Goal: Task Accomplishment & Management: Manage account settings

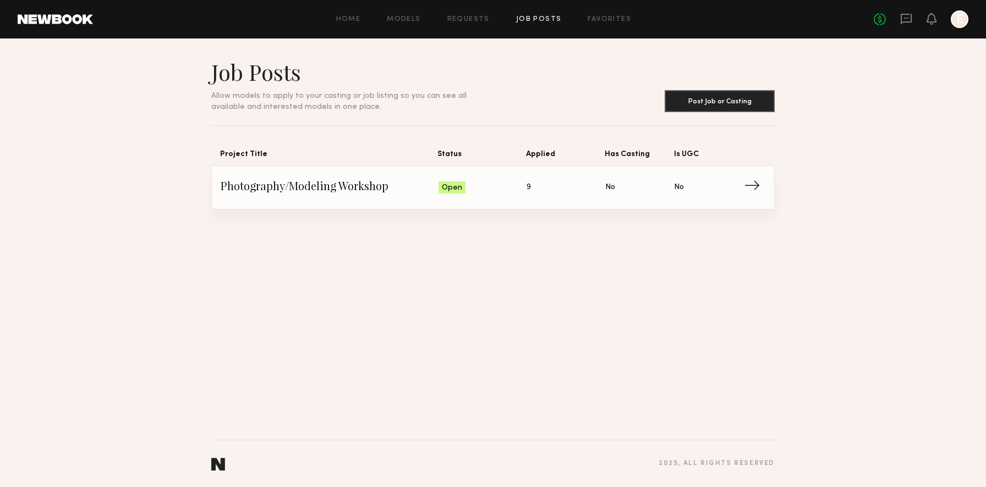
click at [527, 188] on span "9" at bounding box center [528, 188] width 4 height 12
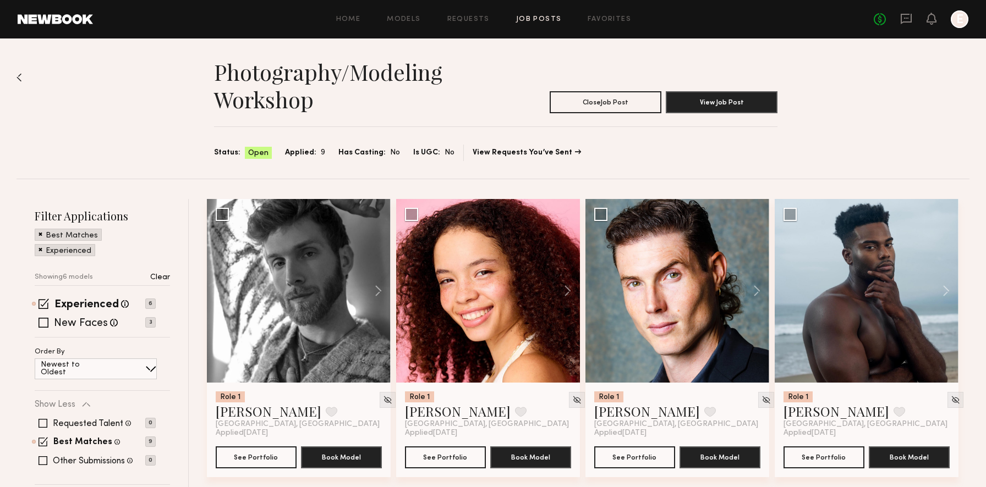
click at [301, 151] on span "Applied:" at bounding box center [300, 153] width 31 height 12
click at [308, 153] on span "Applied:" at bounding box center [300, 153] width 31 height 12
click at [298, 153] on span "Applied:" at bounding box center [300, 153] width 31 height 12
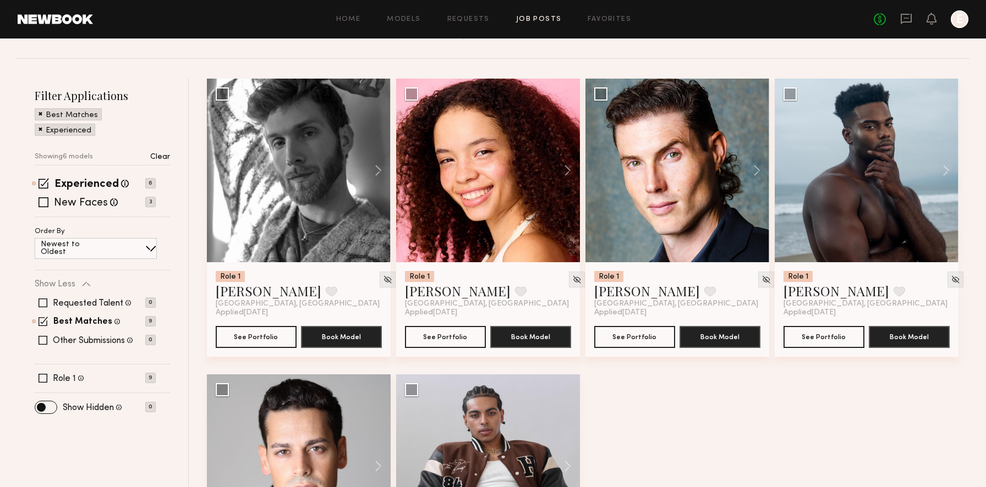
scroll to position [154, 0]
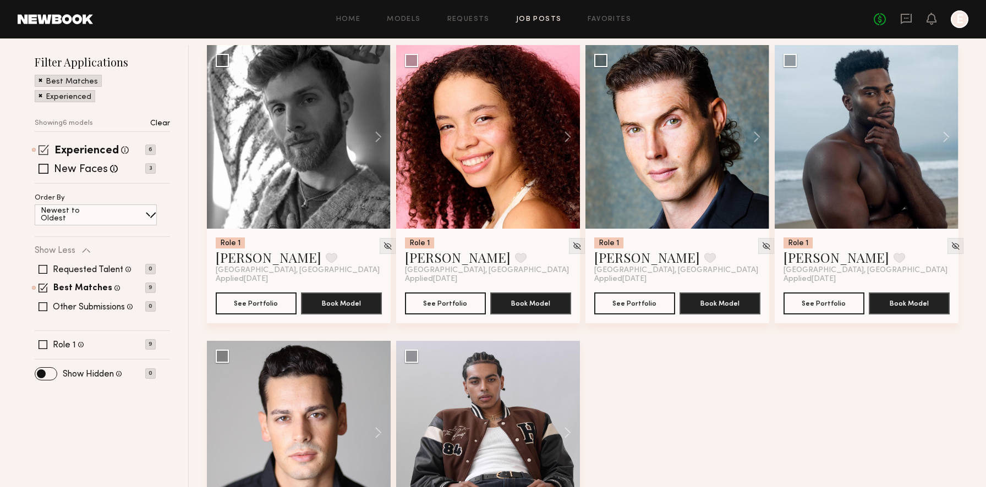
click at [46, 150] on span at bounding box center [44, 150] width 10 height 10
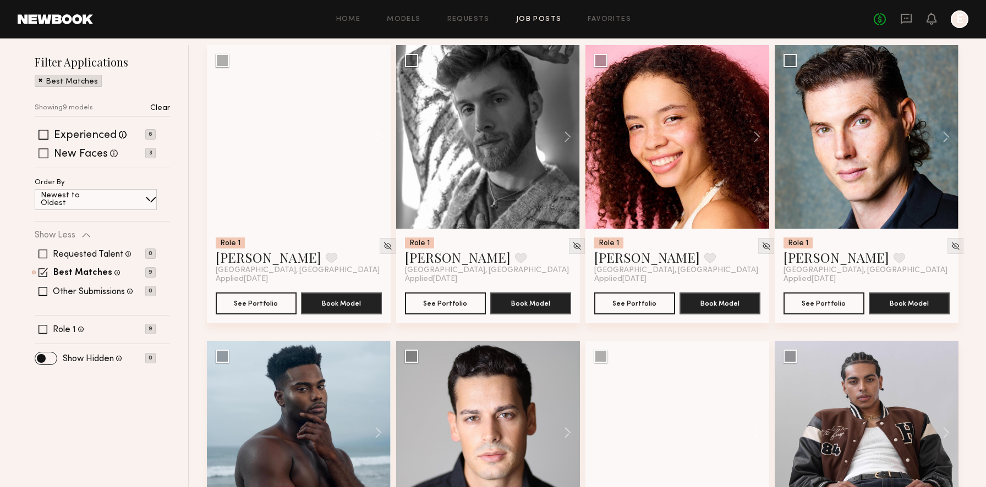
click at [81, 153] on label "New Faces" at bounding box center [81, 154] width 54 height 11
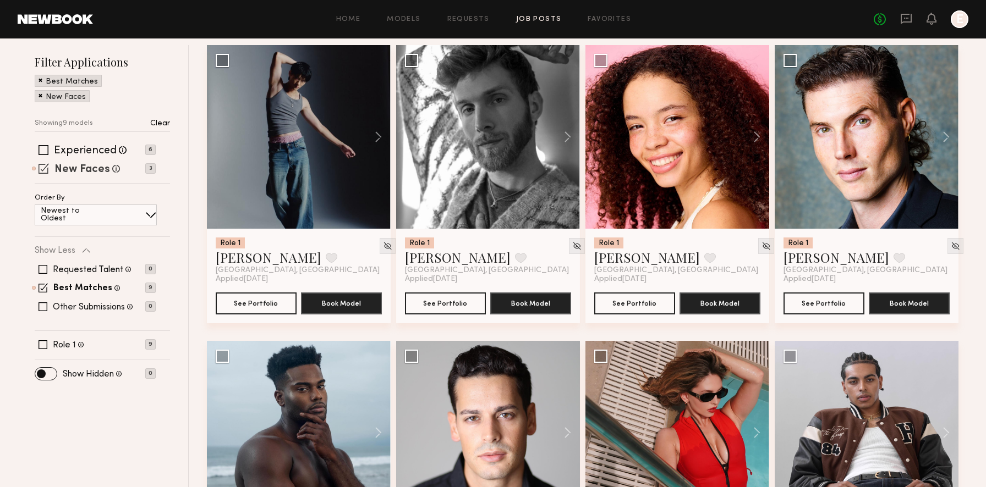
scroll to position [41, 0]
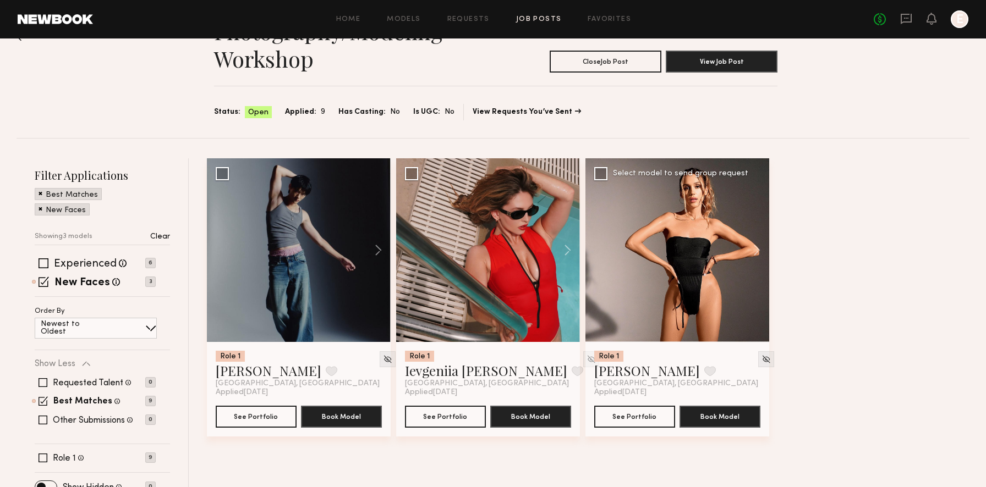
click at [647, 244] on div at bounding box center [677, 250] width 184 height 184
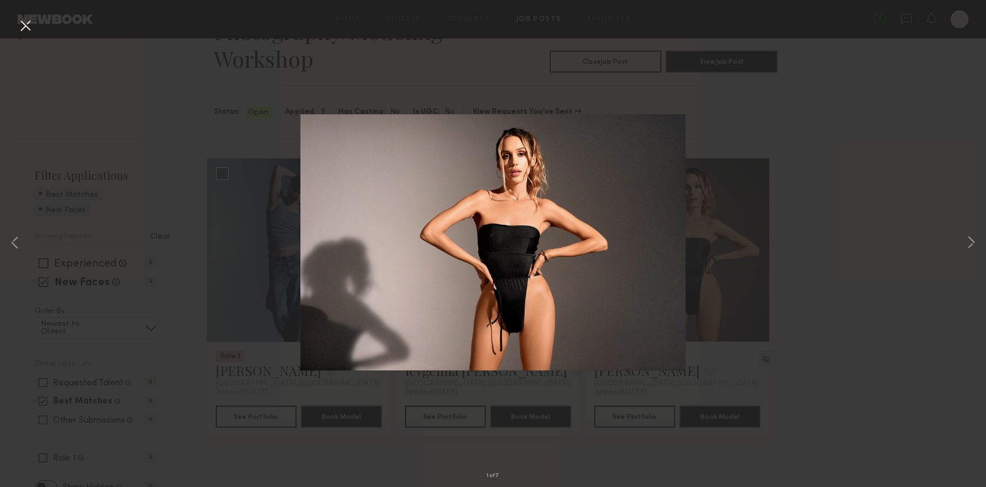
click at [777, 200] on div "1 of 7" at bounding box center [493, 243] width 986 height 487
click at [783, 138] on div "1 of 7" at bounding box center [493, 243] width 986 height 487
click at [23, 19] on button at bounding box center [26, 27] width 18 height 20
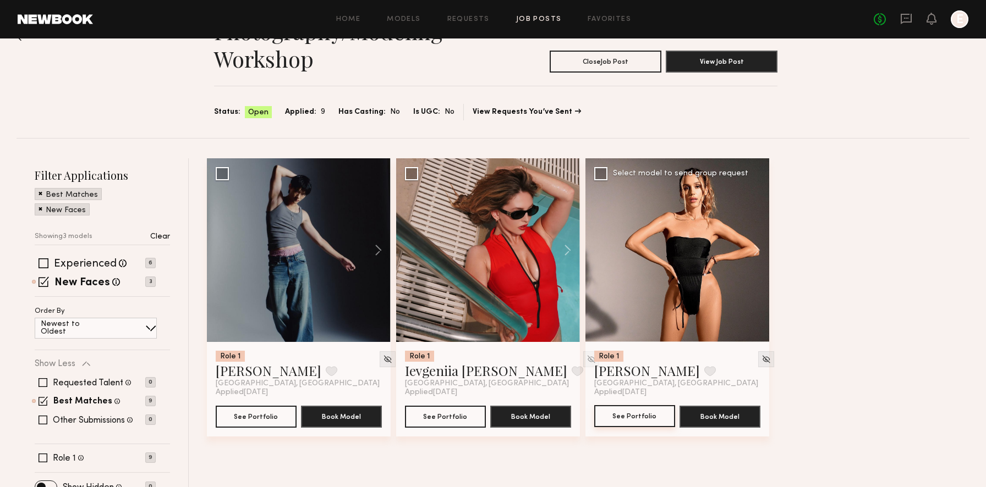
click at [625, 419] on button "See Portfolio" at bounding box center [634, 416] width 81 height 22
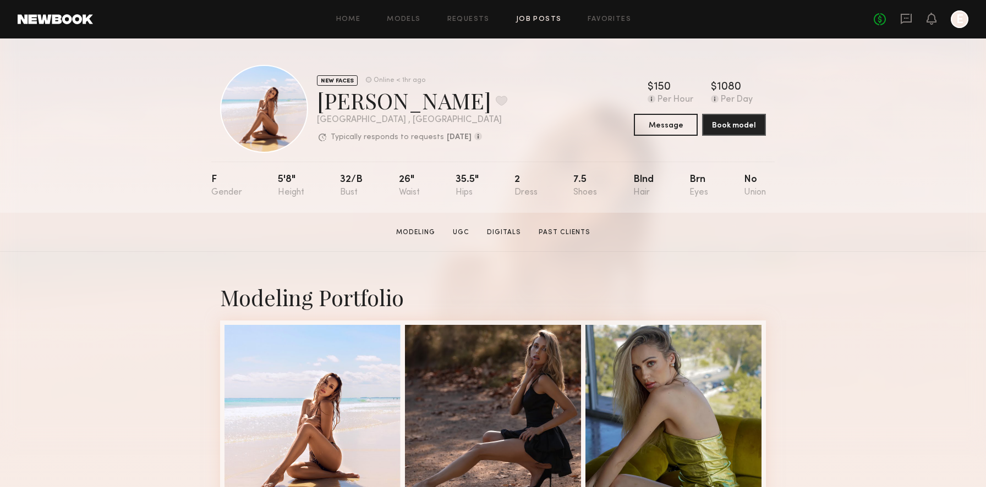
click at [545, 19] on link "Job Posts" at bounding box center [539, 19] width 46 height 7
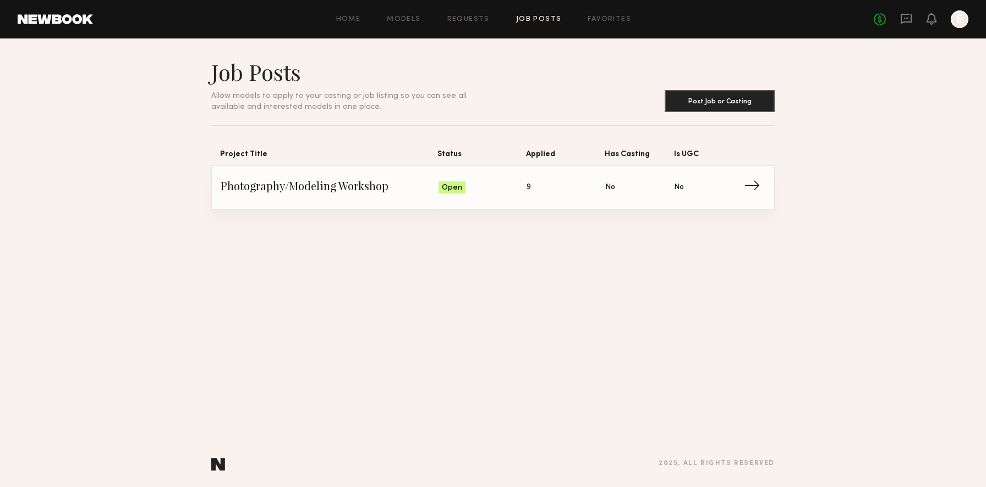
click at [458, 191] on span "Open" at bounding box center [452, 188] width 20 height 11
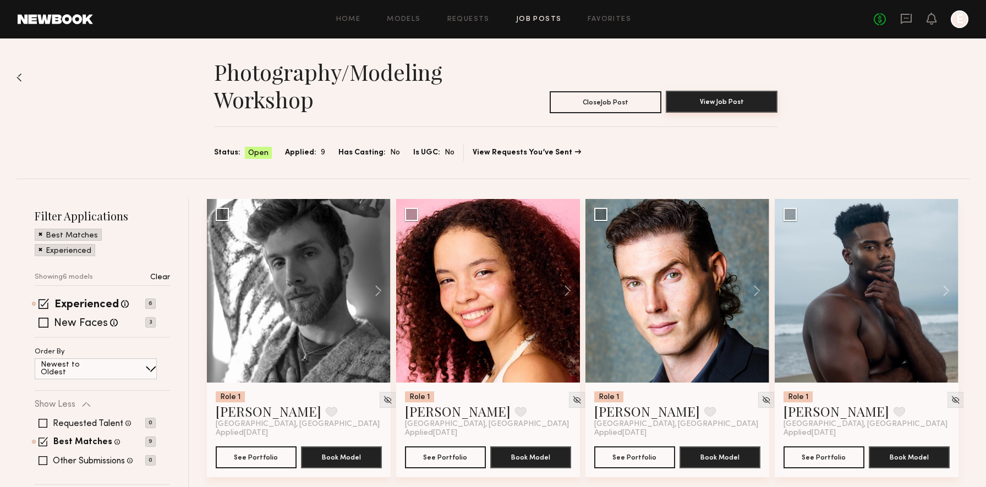
click at [689, 102] on button "View Job Post" at bounding box center [722, 102] width 112 height 22
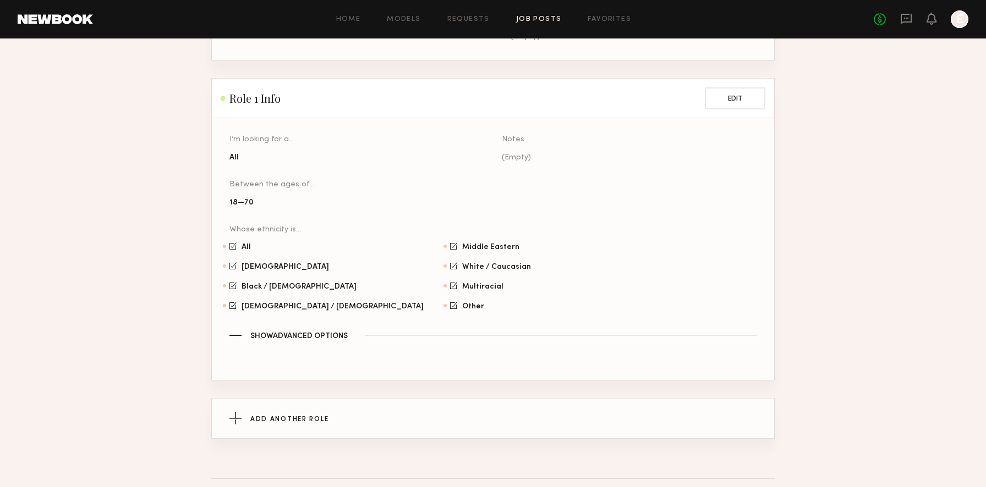
scroll to position [694, 0]
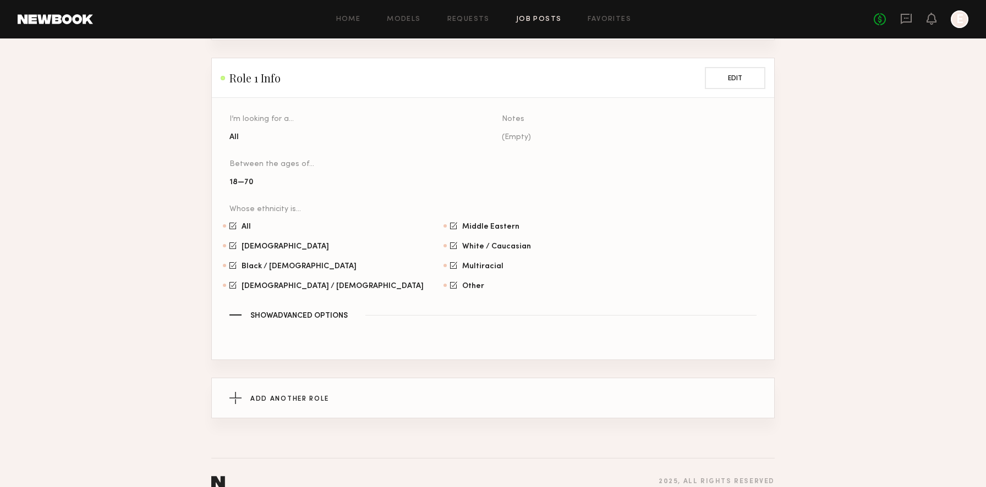
click at [297, 312] on span "Show Advanced Options" at bounding box center [298, 316] width 97 height 8
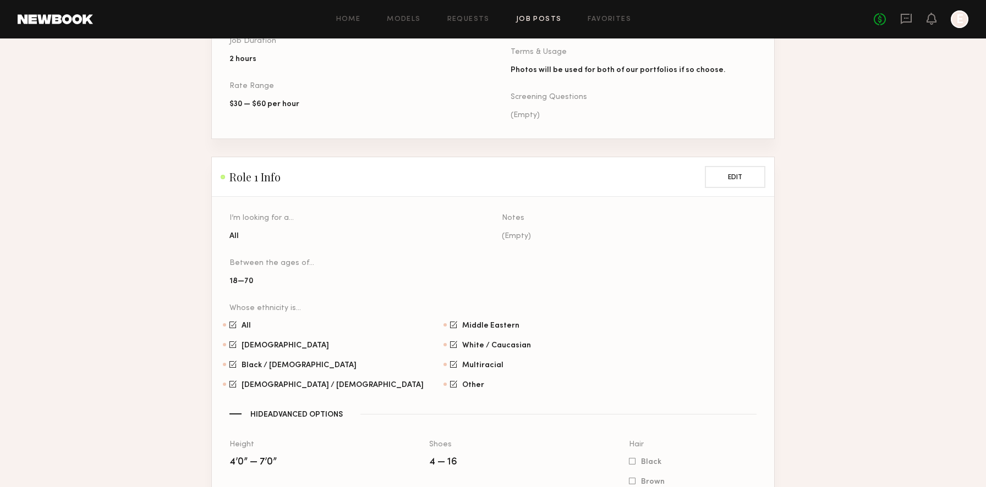
scroll to position [0, 0]
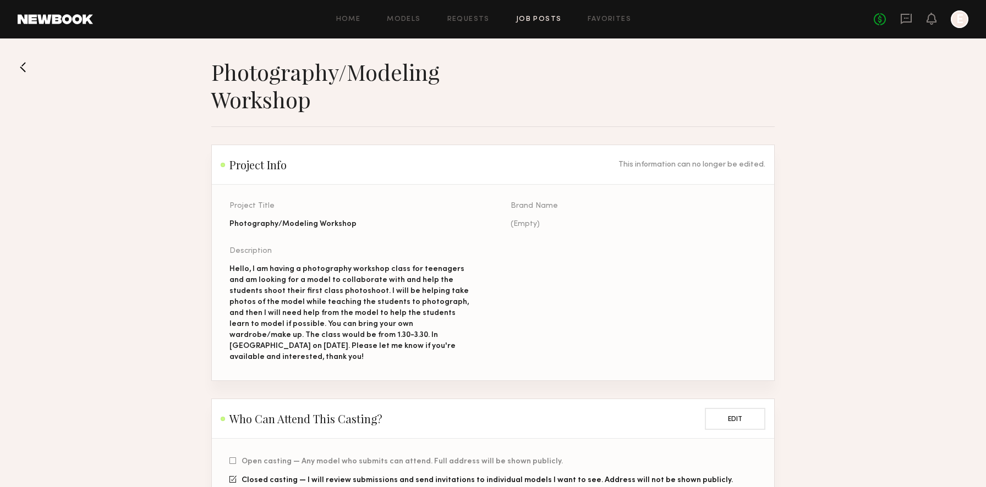
click at [540, 18] on link "Job Posts" at bounding box center [539, 19] width 46 height 7
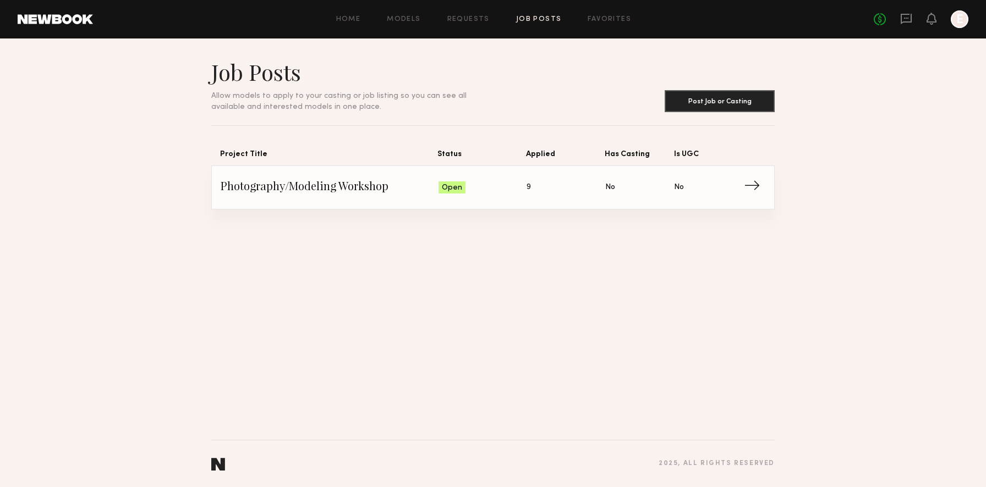
click at [379, 186] on span "Photography/Modeling Workshop" at bounding box center [330, 187] width 218 height 17
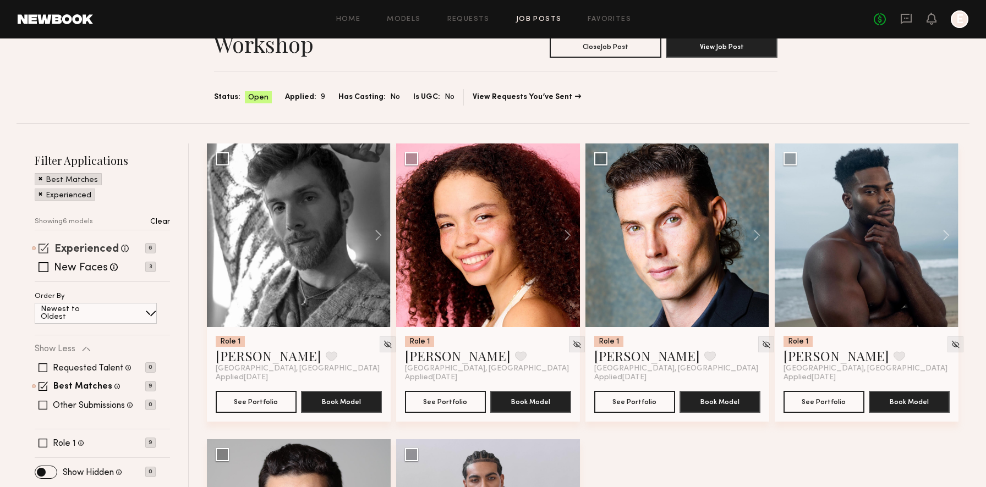
scroll to position [79, 0]
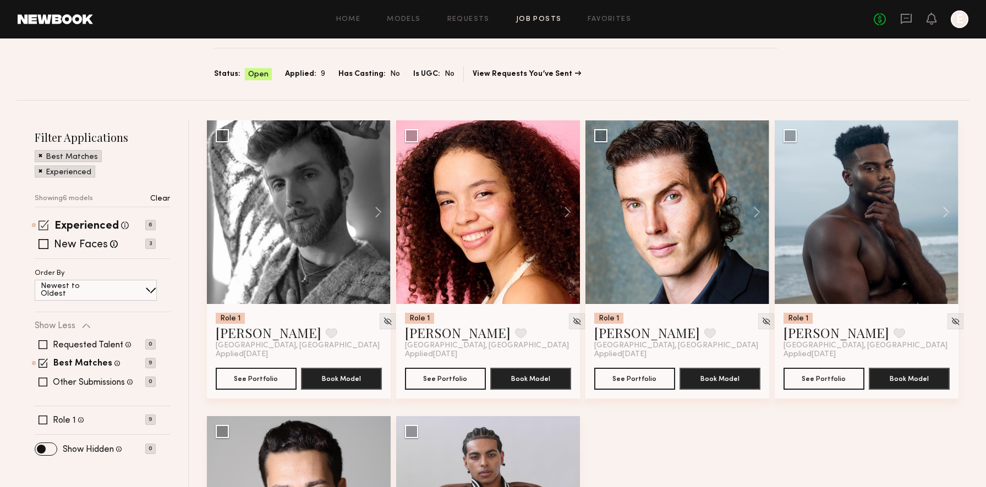
click at [45, 228] on span at bounding box center [44, 225] width 10 height 10
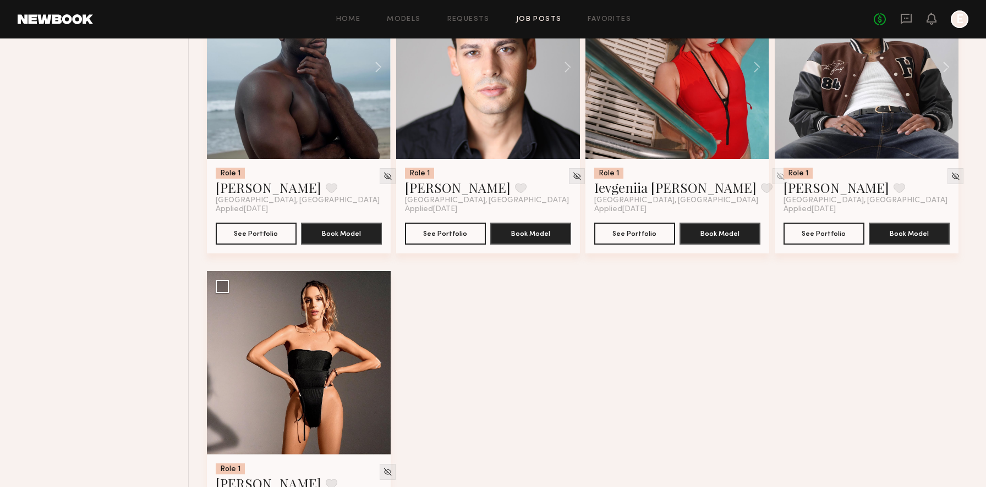
scroll to position [401, 0]
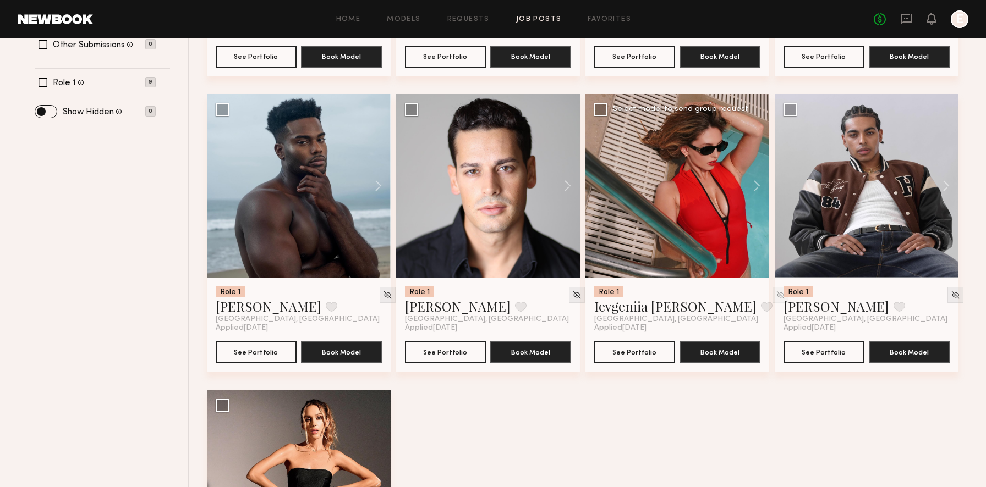
click at [628, 254] on div at bounding box center [677, 186] width 184 height 184
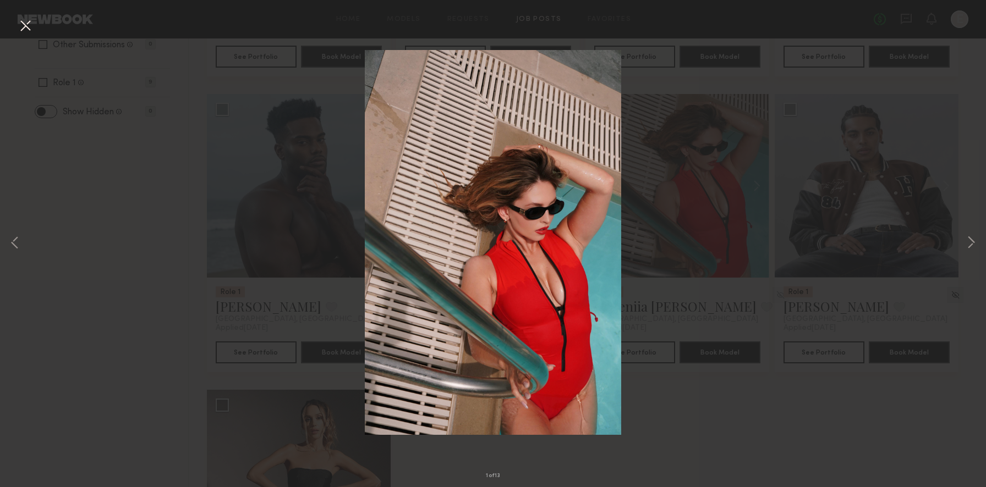
click at [723, 132] on div "1 of 13" at bounding box center [493, 243] width 986 height 487
click at [29, 22] on button at bounding box center [26, 27] width 18 height 20
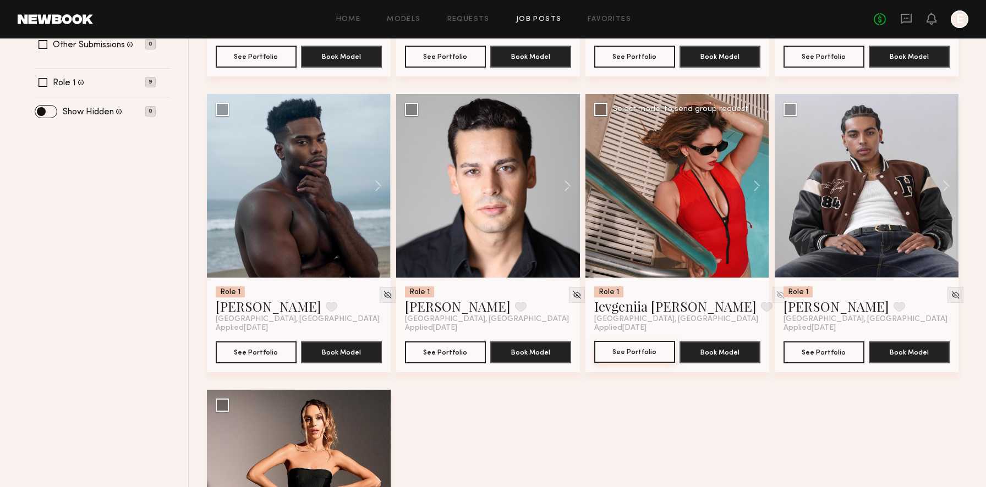
click at [606, 354] on button "See Portfolio" at bounding box center [634, 352] width 81 height 22
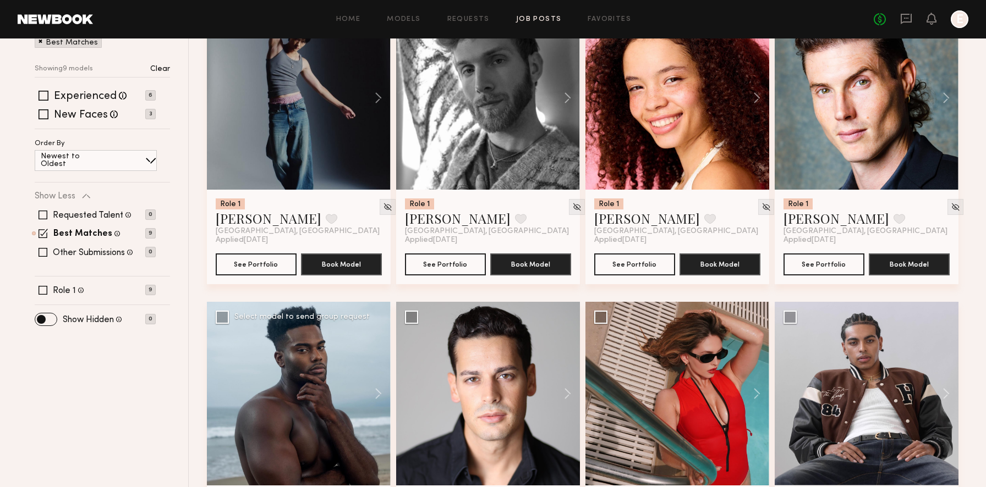
scroll to position [0, 0]
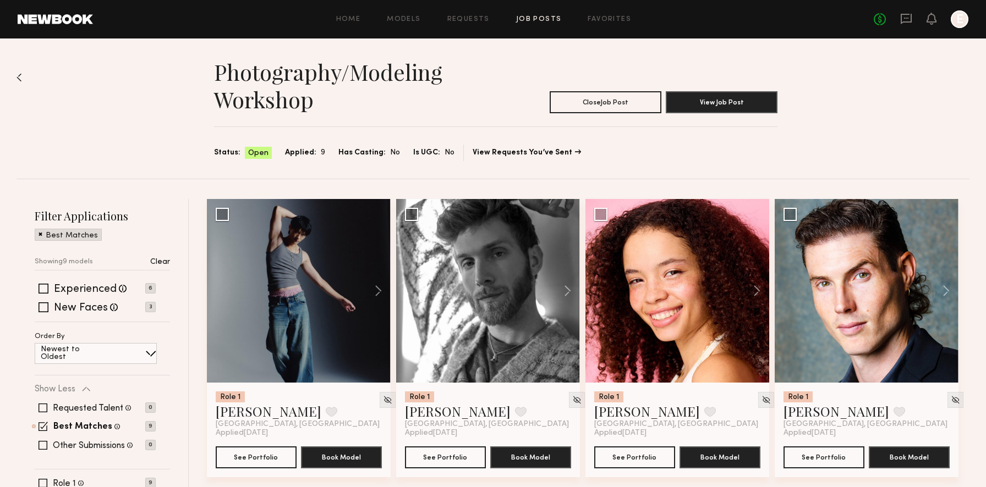
click at [464, 13] on div "Home Models Requests Job Posts Favorites Sign Out No fees up to $5,000 E" at bounding box center [530, 19] width 875 height 18
click at [455, 23] on div "Home Models Requests Job Posts Favorites Sign Out No fees up to $5,000 E" at bounding box center [530, 19] width 875 height 18
click at [460, 18] on link "Requests" at bounding box center [468, 19] width 42 height 7
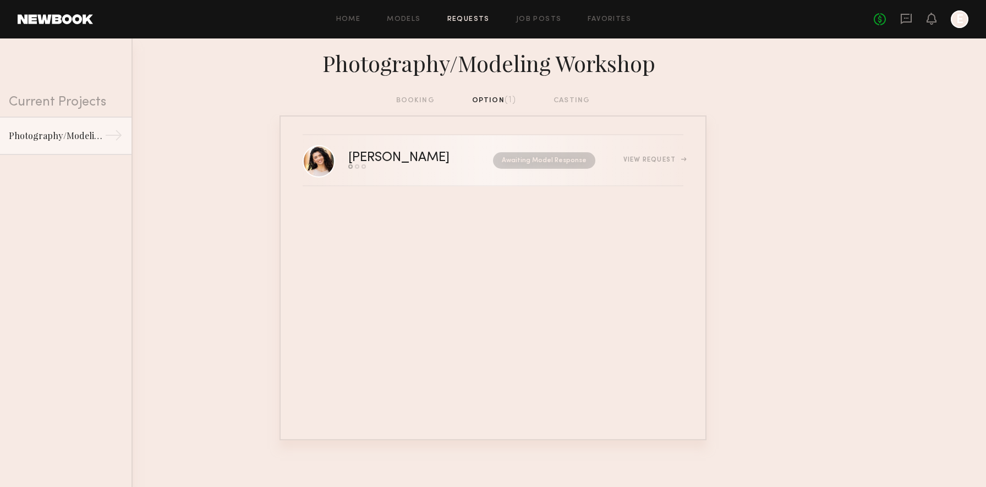
click at [646, 158] on div "View Request" at bounding box center [653, 160] width 60 height 7
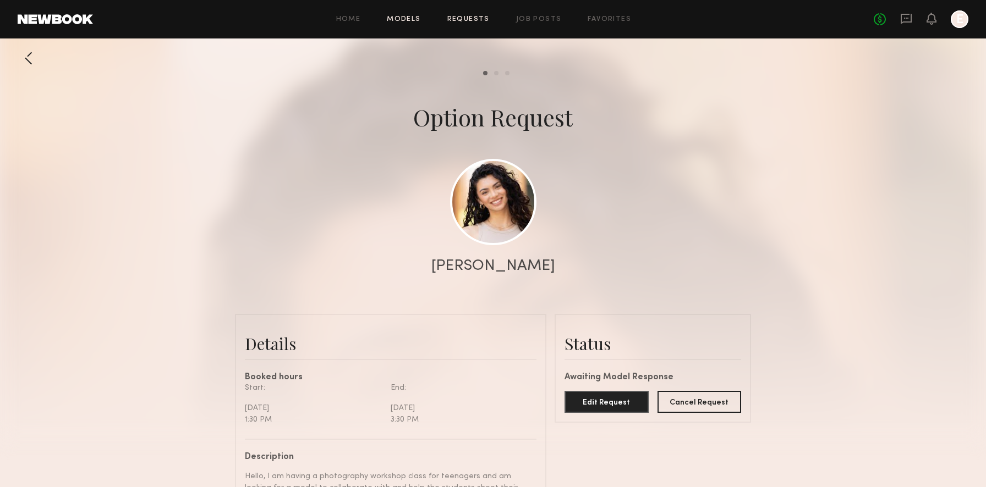
click at [409, 18] on link "Models" at bounding box center [404, 19] width 34 height 7
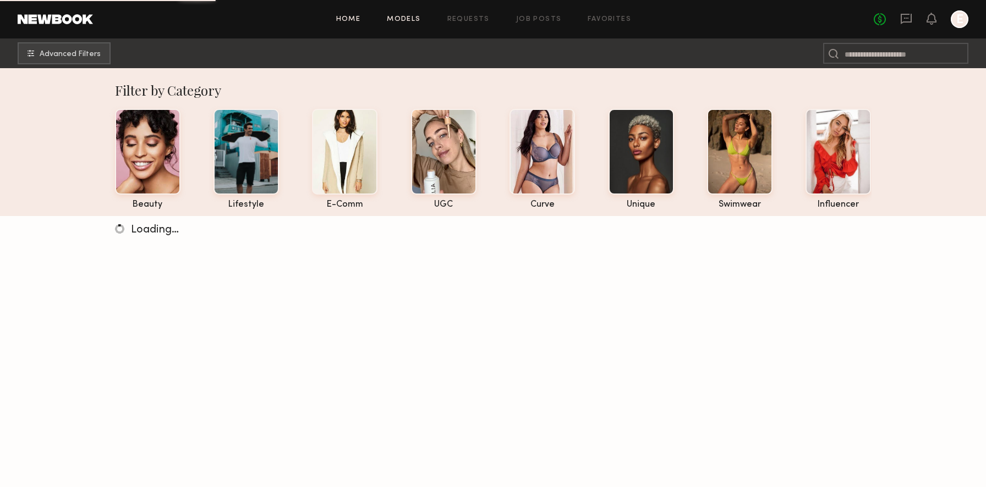
click at [340, 17] on link "Home" at bounding box center [348, 19] width 25 height 7
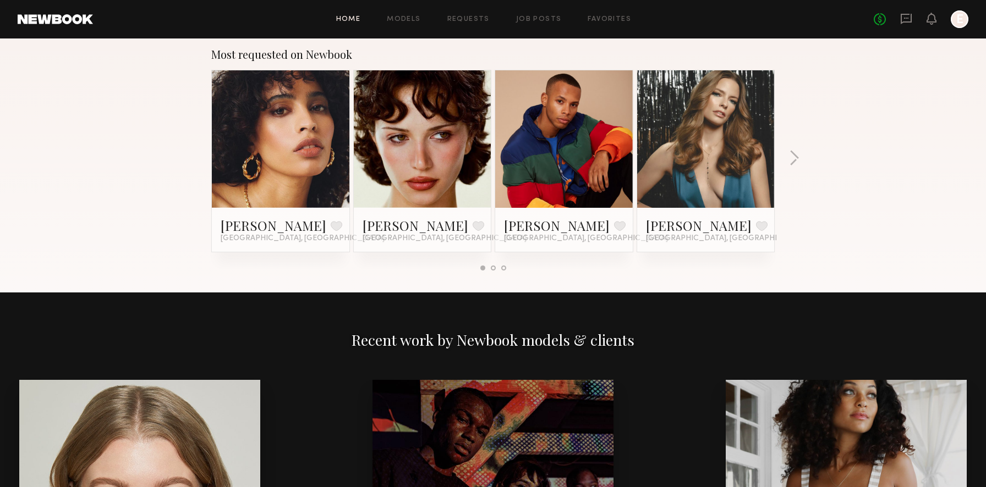
scroll to position [1429, 0]
